Goal: Task Accomplishment & Management: Use online tool/utility

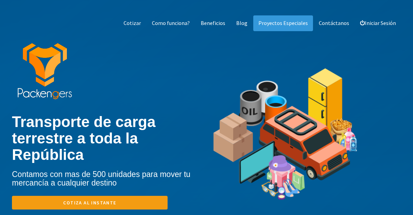
click at [55, 58] on img at bounding box center [44, 71] width 55 height 57
click at [213, 20] on link "Beneficios" at bounding box center [213, 23] width 35 height 16
click at [141, 25] on link "Cotizar" at bounding box center [133, 23] width 28 height 16
